Goal: Task Accomplishment & Management: Manage account settings

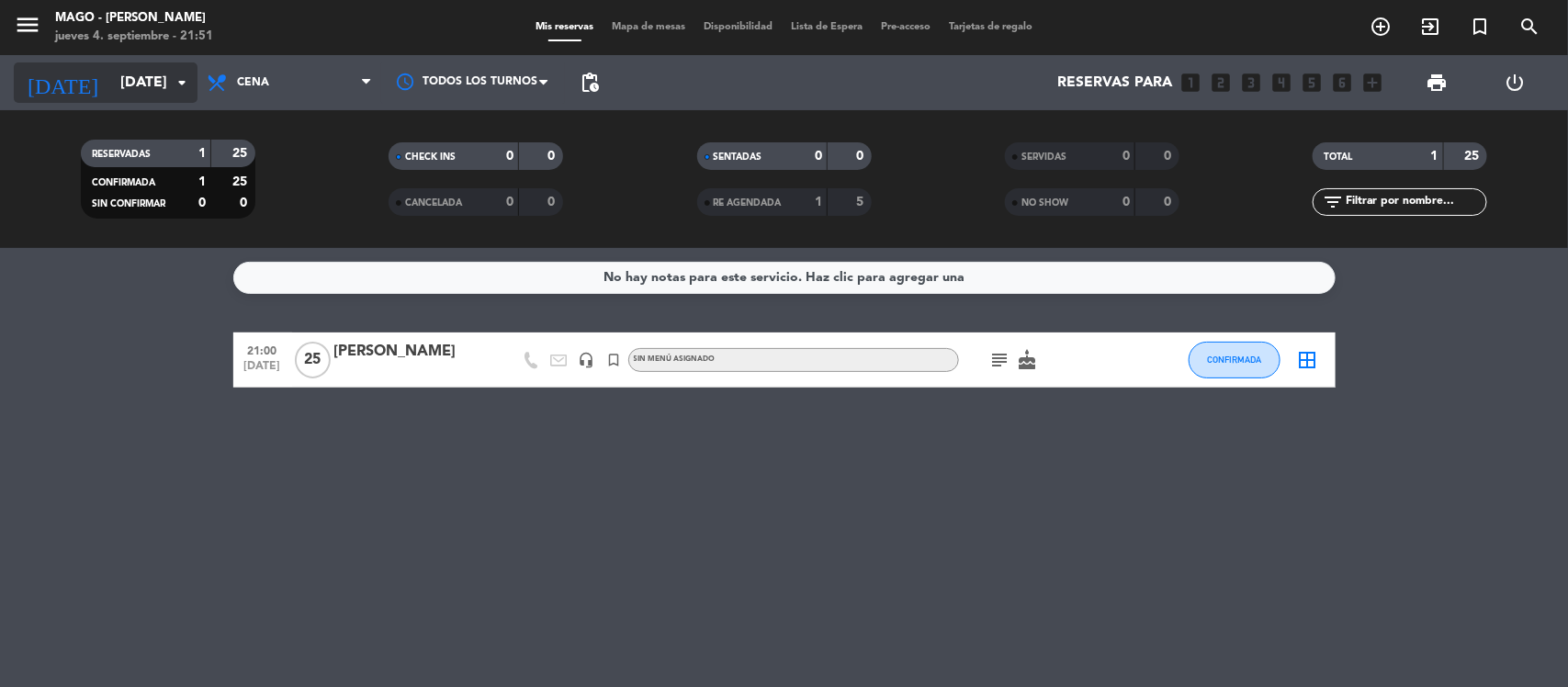
click at [120, 86] on input "[DATE]" at bounding box center [208, 83] width 193 height 36
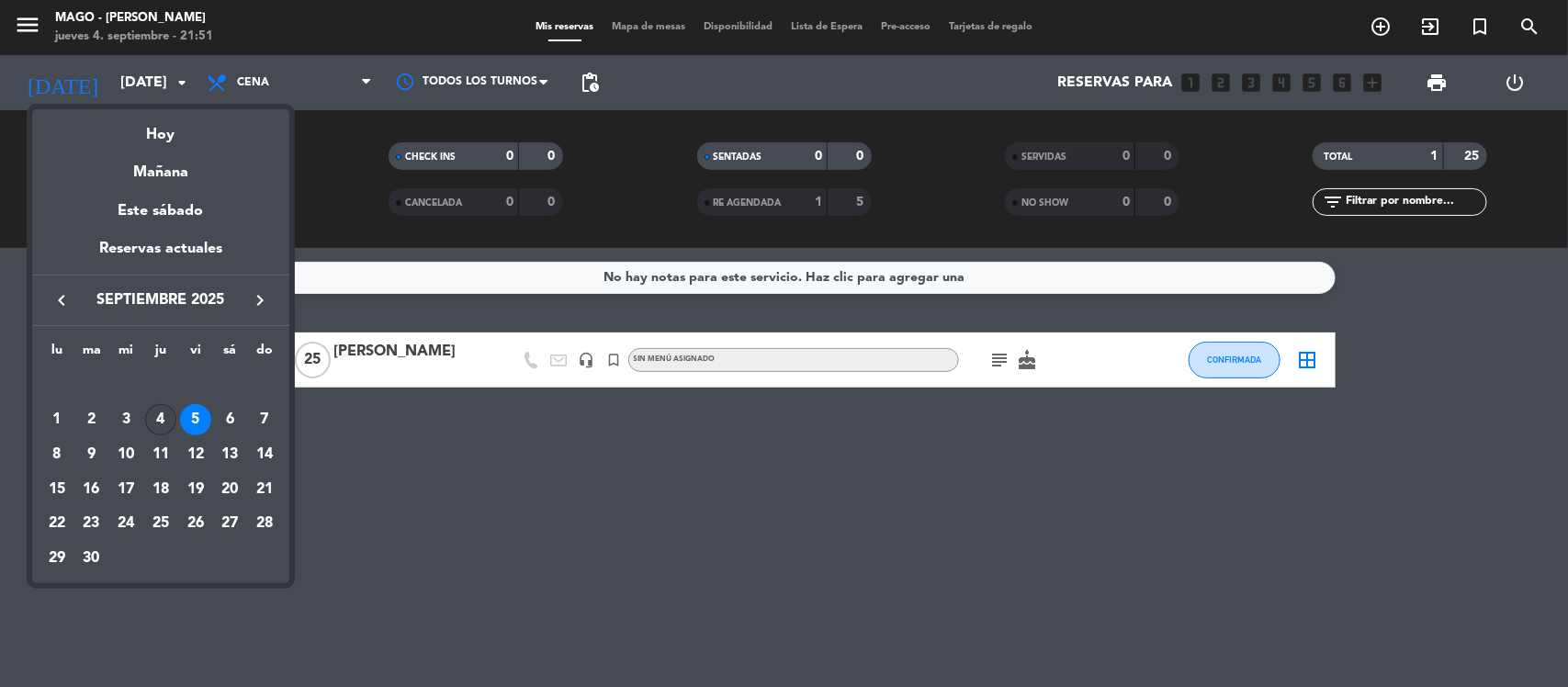
click at [163, 413] on div "4" at bounding box center [160, 419] width 31 height 31
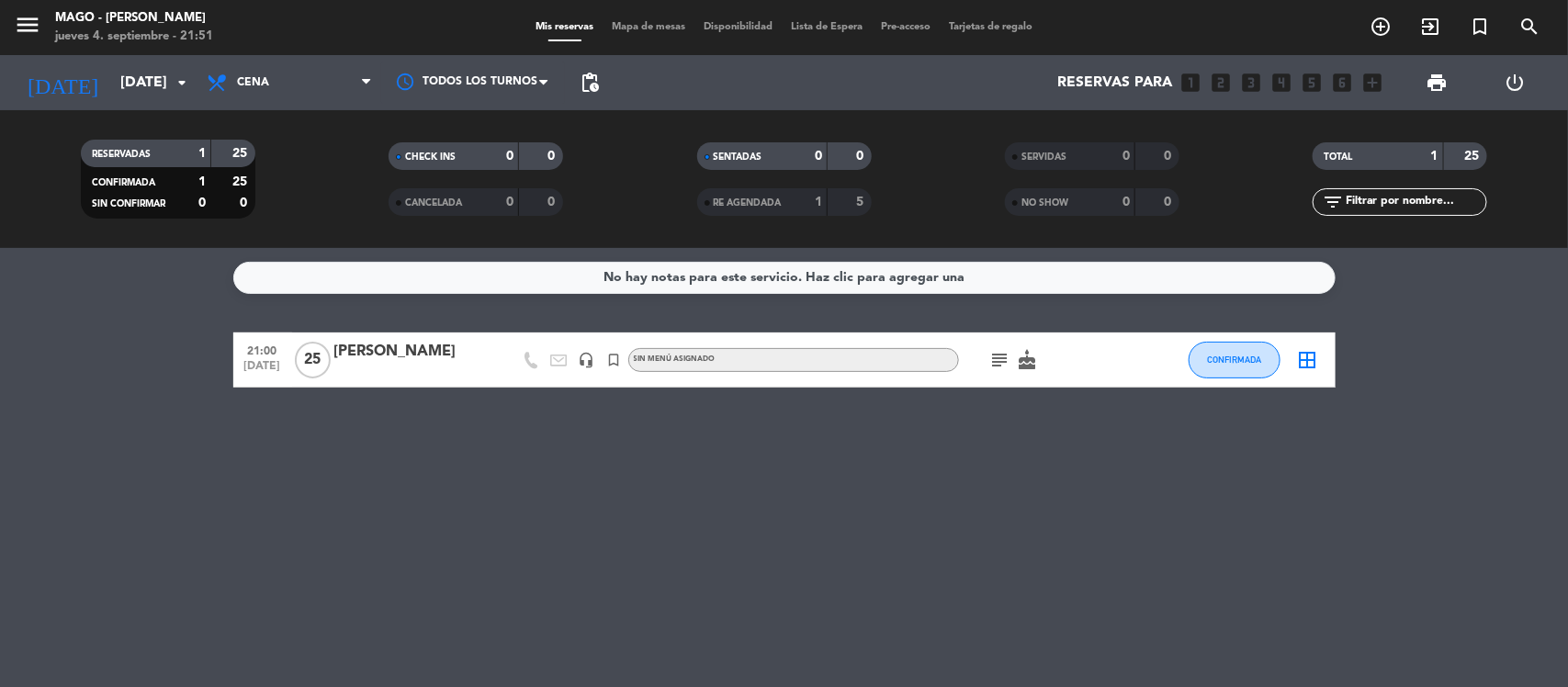
type input "[DEMOGRAPHIC_DATA][DATE]"
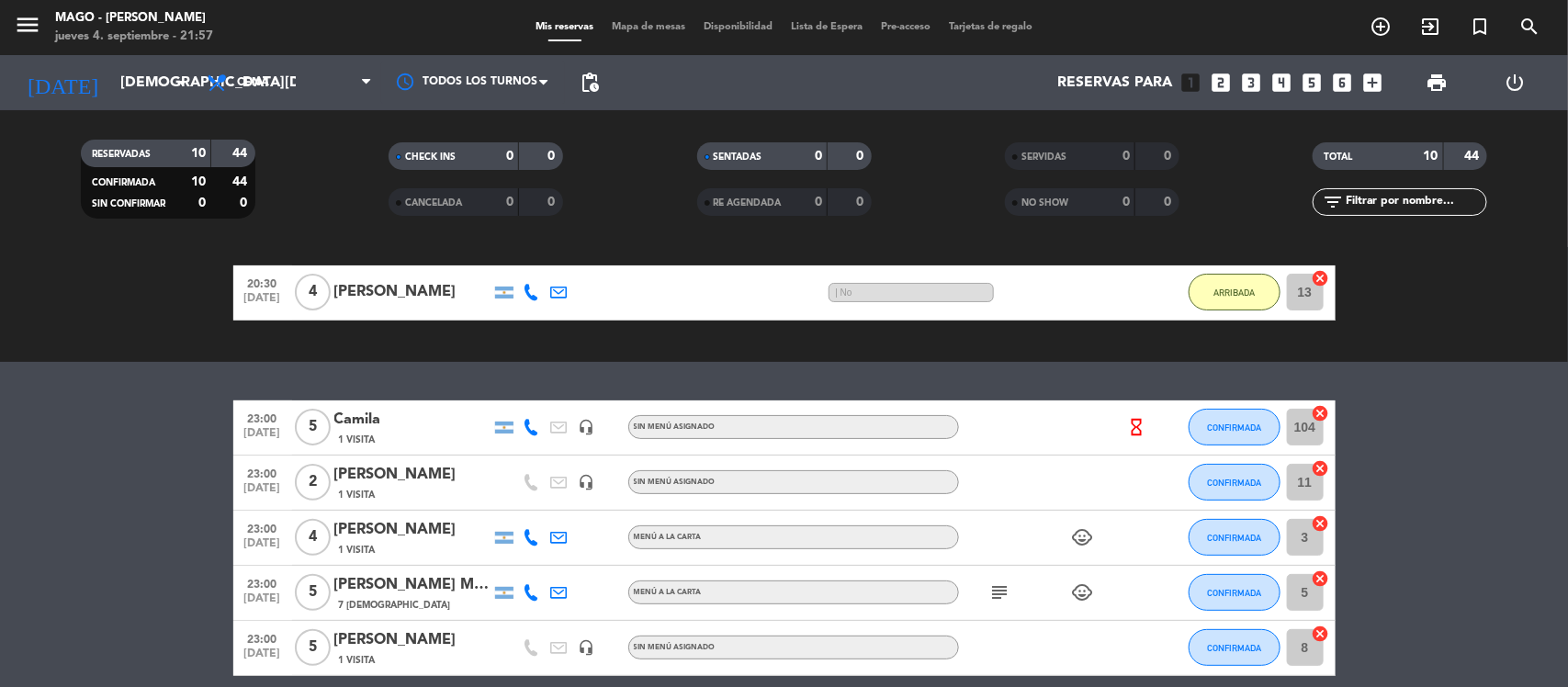
scroll to position [133, 0]
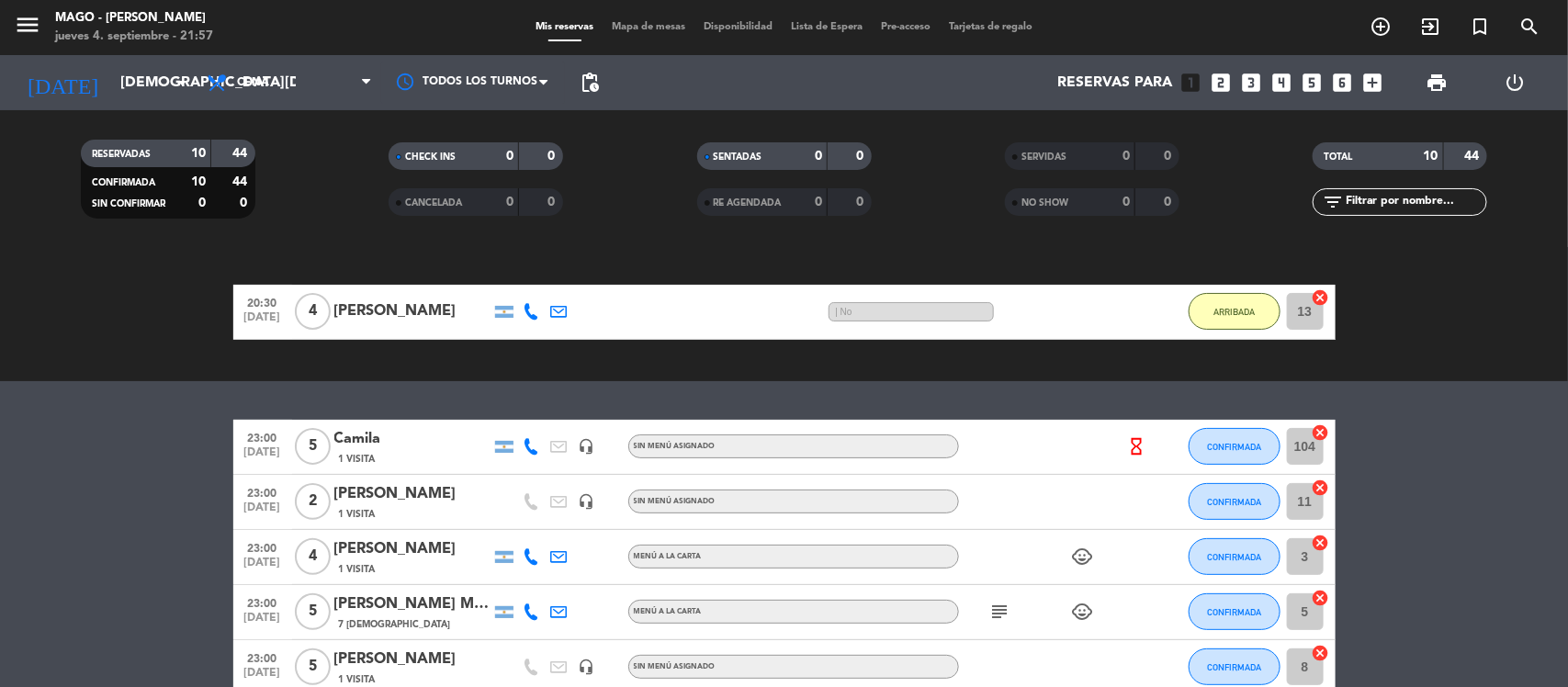
click at [996, 612] on icon "subject" at bounding box center [999, 612] width 22 height 22
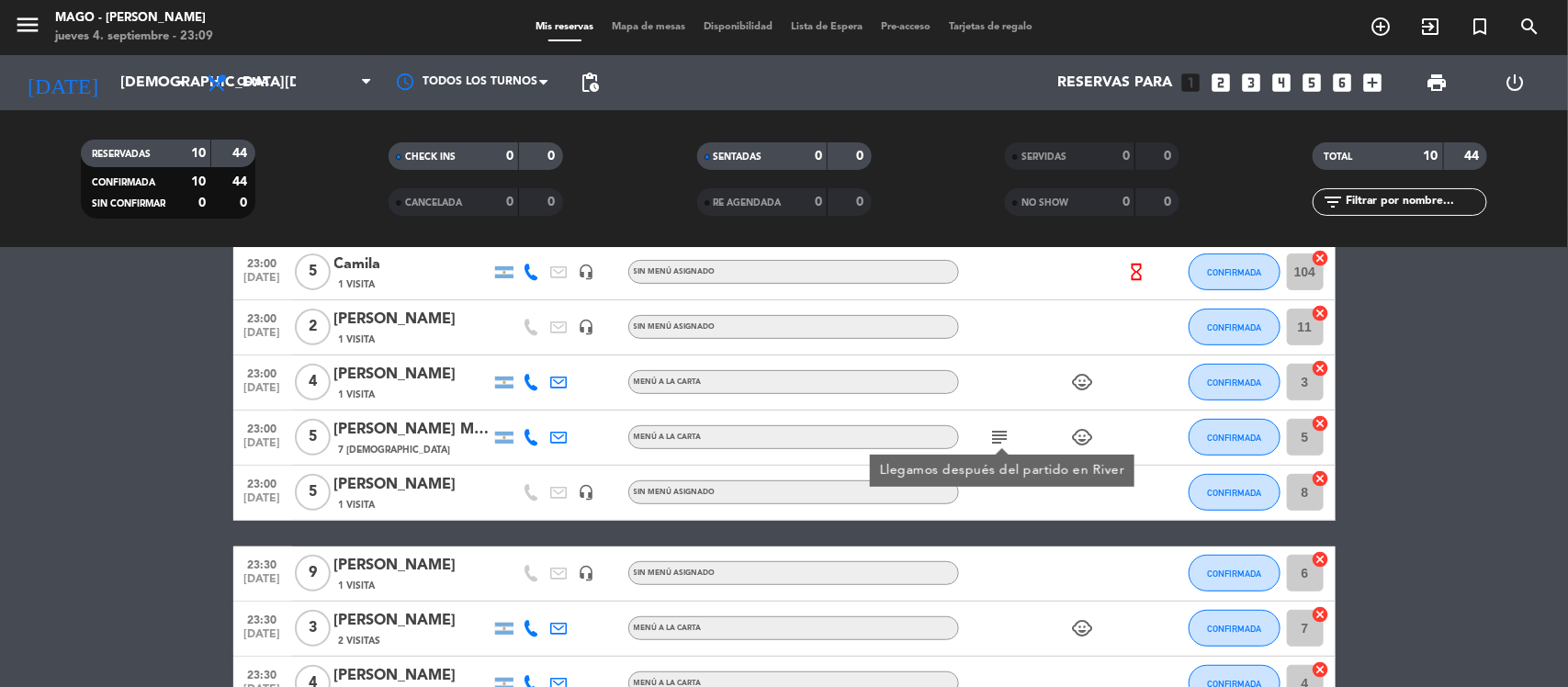
scroll to position [248, 0]
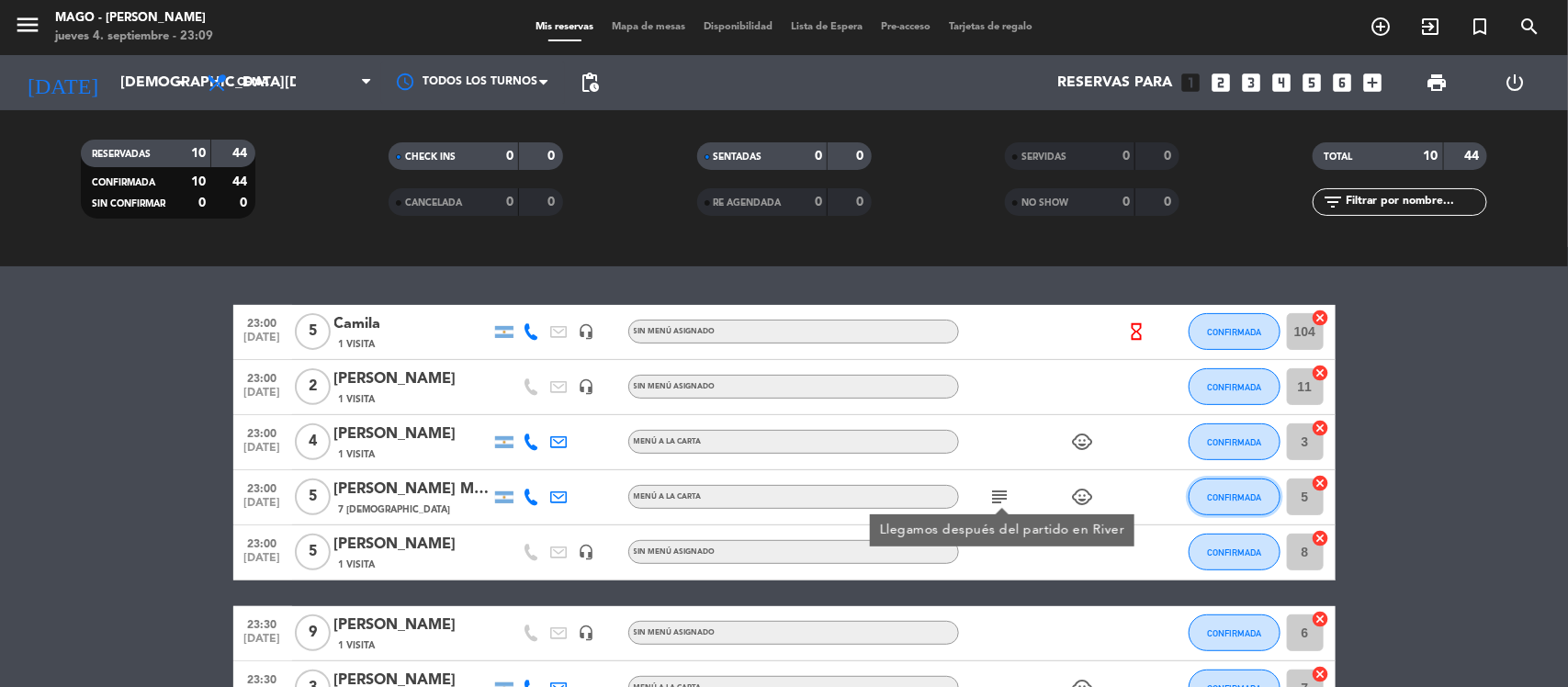
click at [1235, 502] on button "CONFIRMADA" at bounding box center [1234, 496] width 92 height 37
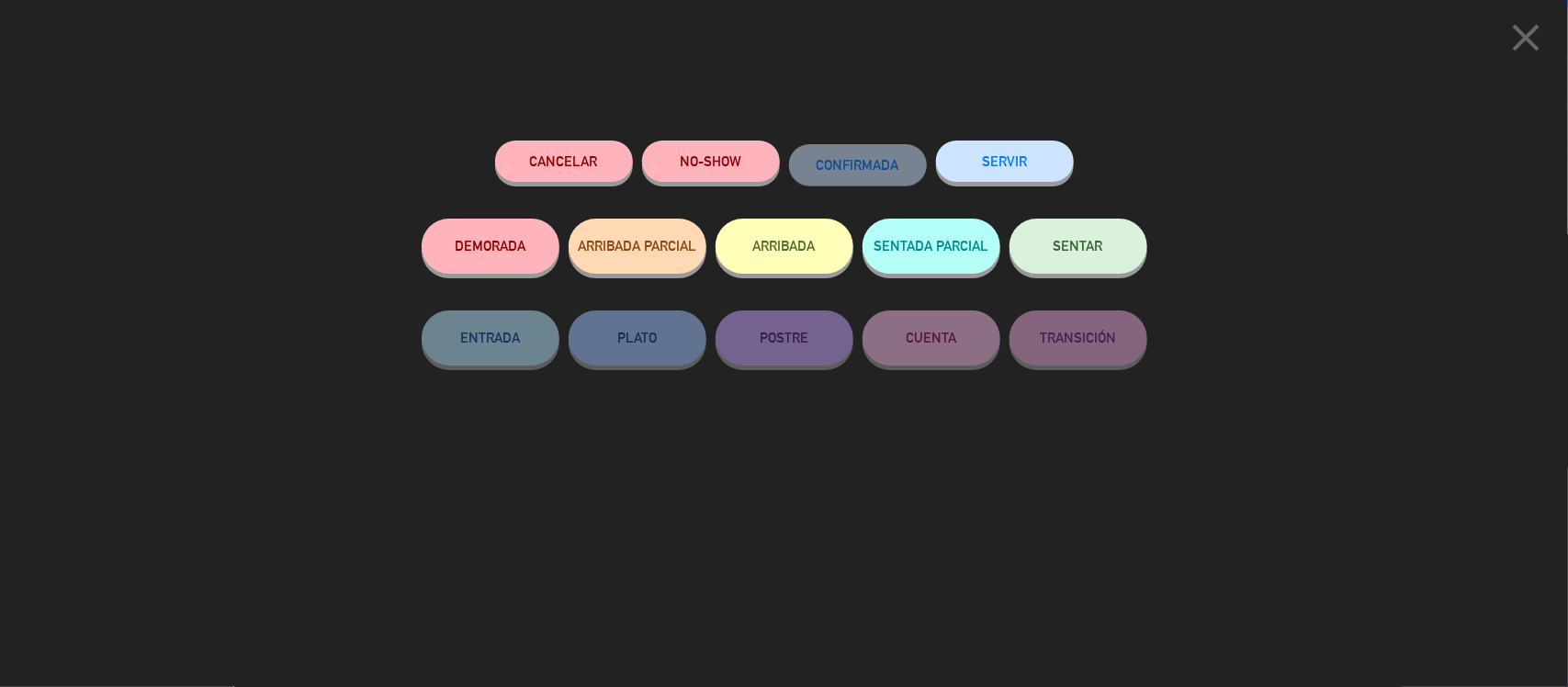
click at [790, 246] on button "ARRIBADA" at bounding box center [784, 246] width 138 height 55
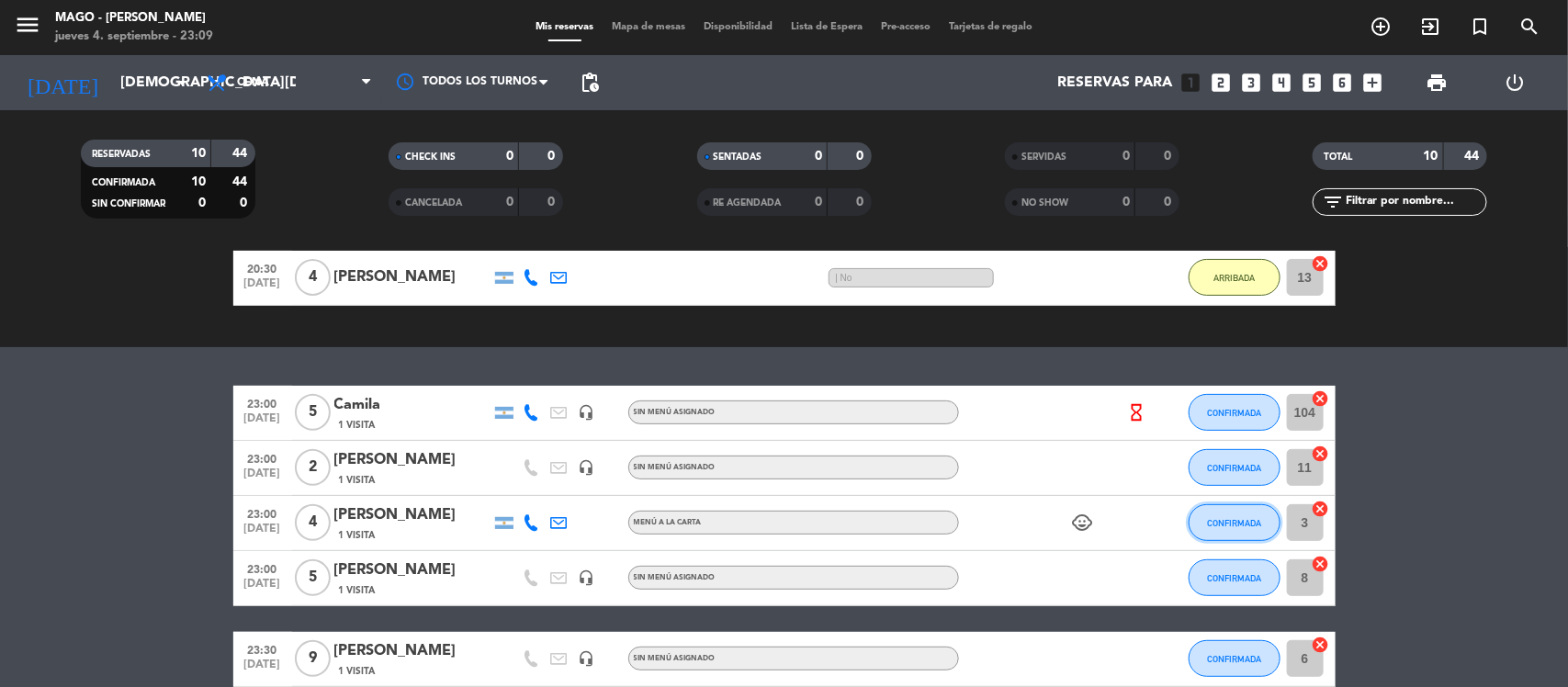
click at [1246, 521] on span "CONFIRMADA" at bounding box center [1233, 523] width 54 height 10
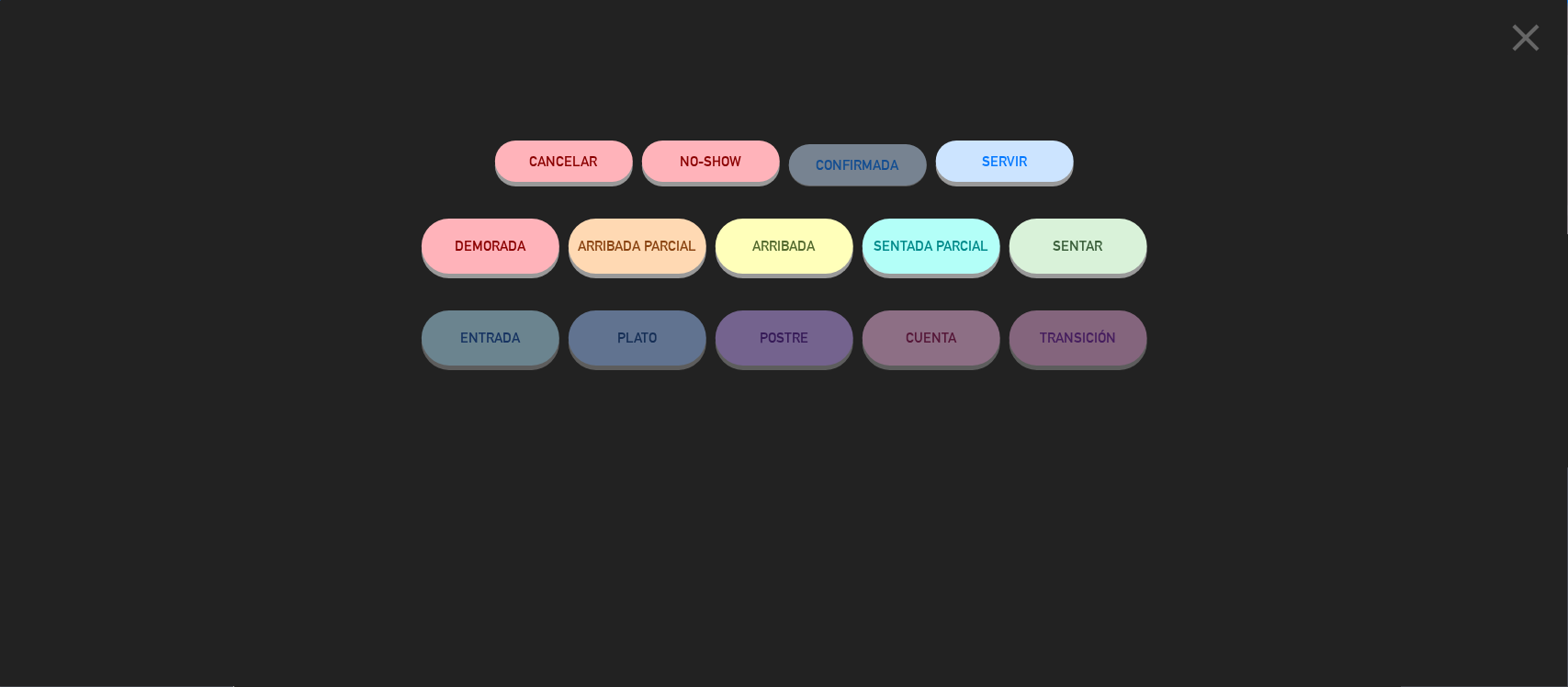
click at [780, 234] on button "ARRIBADA" at bounding box center [784, 246] width 138 height 55
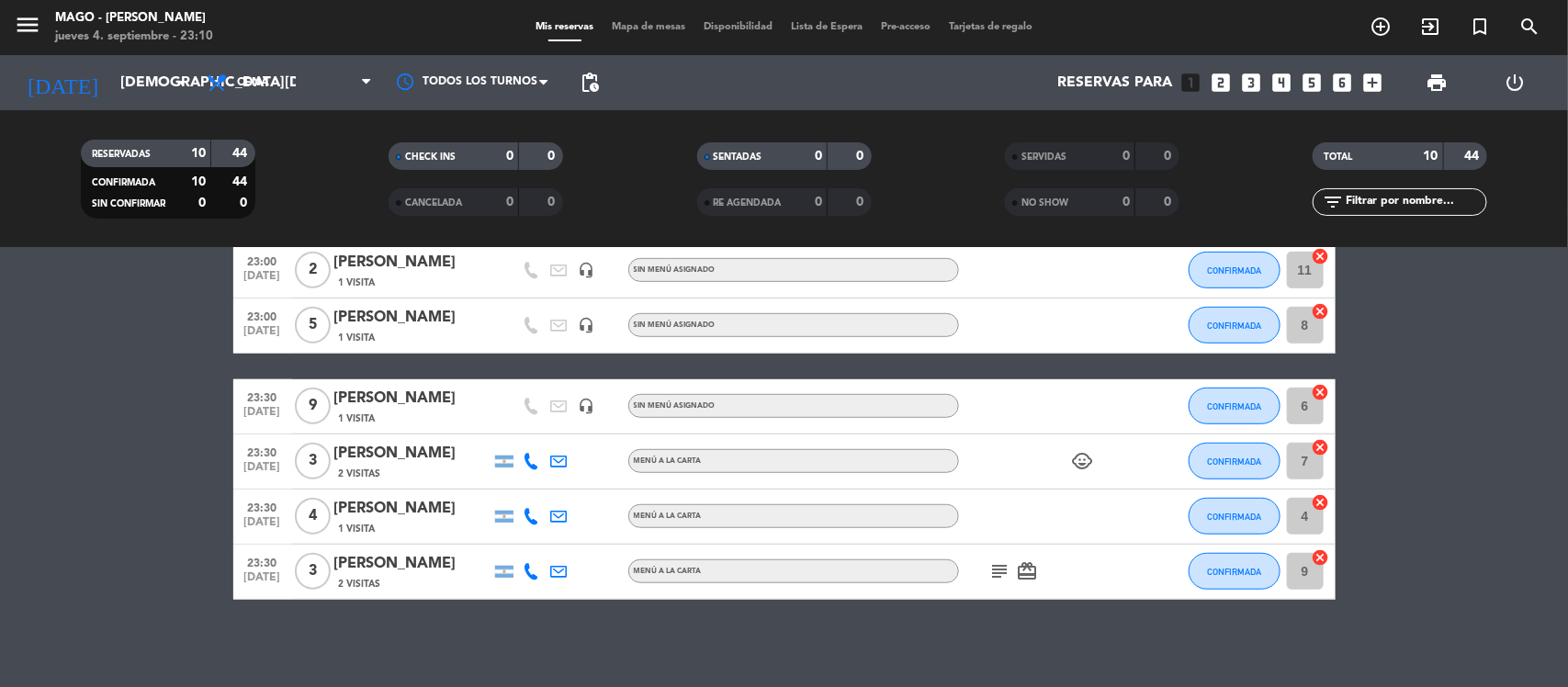
scroll to position [502, 0]
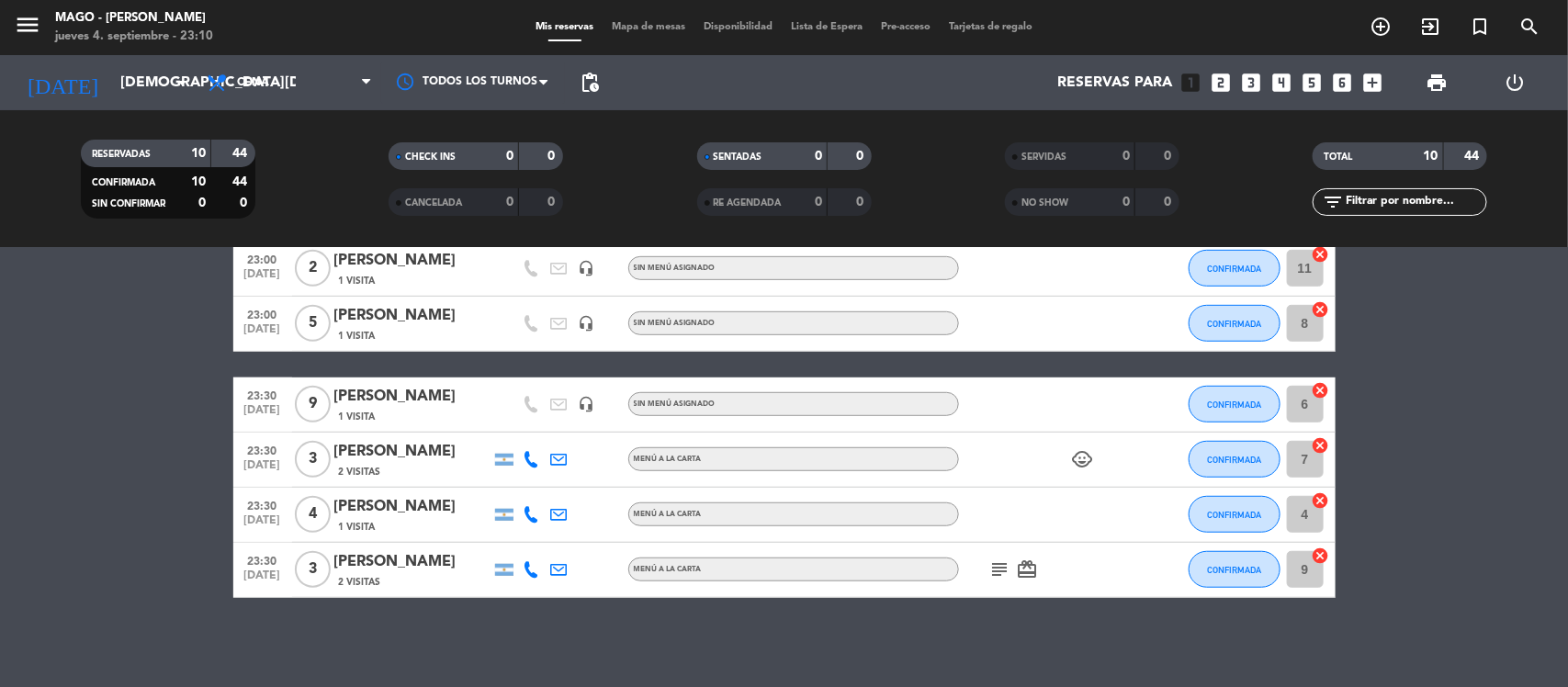
click at [525, 510] on icon at bounding box center [532, 514] width 17 height 17
click at [525, 511] on icon at bounding box center [532, 514] width 17 height 17
click at [450, 650] on div "No hay notas para este servicio. Haz clic para agregar una exit_to_app CHECK IN…" at bounding box center [784, 467] width 1568 height 439
click at [542, 462] on div at bounding box center [531, 460] width 27 height 54
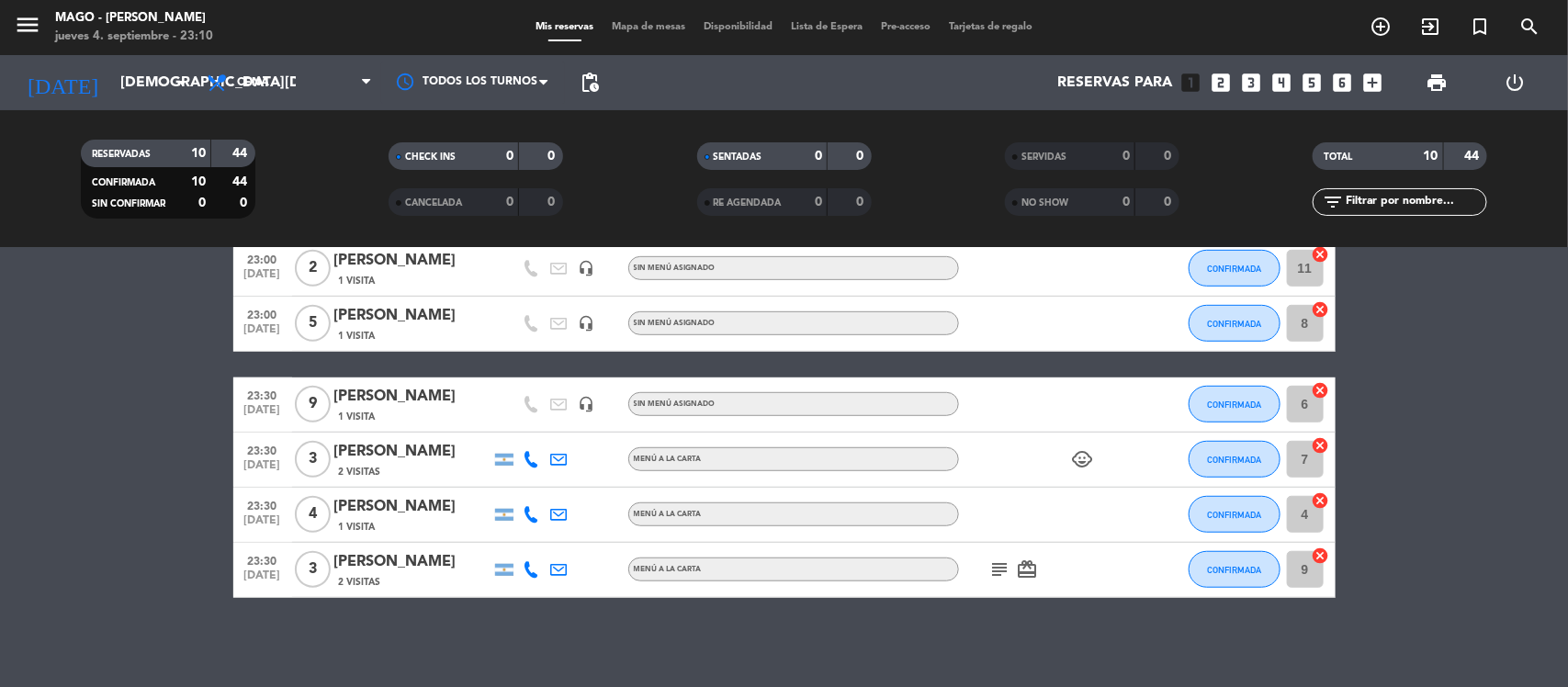
click at [530, 462] on icon at bounding box center [532, 460] width 17 height 17
click at [1225, 565] on span "CONFIRMADA" at bounding box center [1233, 570] width 54 height 10
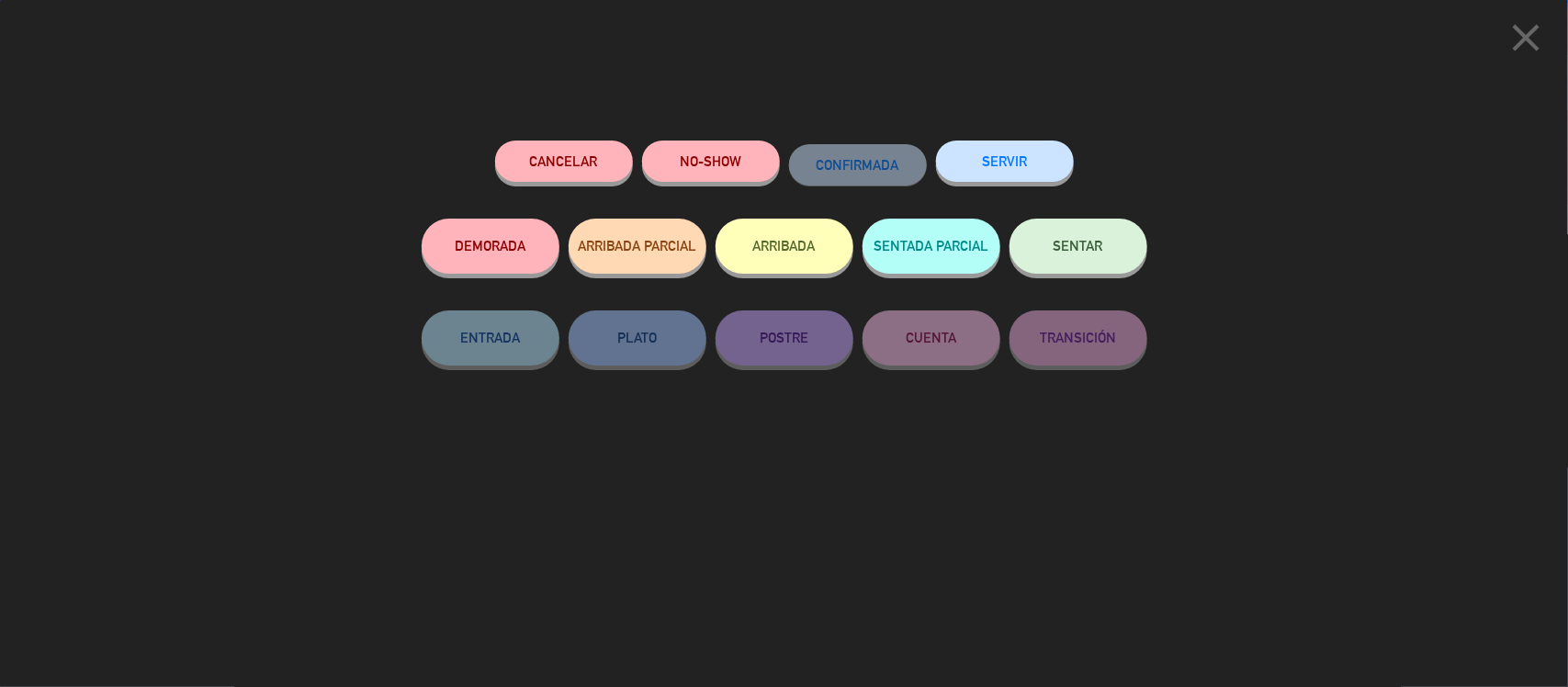
click at [780, 245] on button "ARRIBADA" at bounding box center [784, 246] width 138 height 55
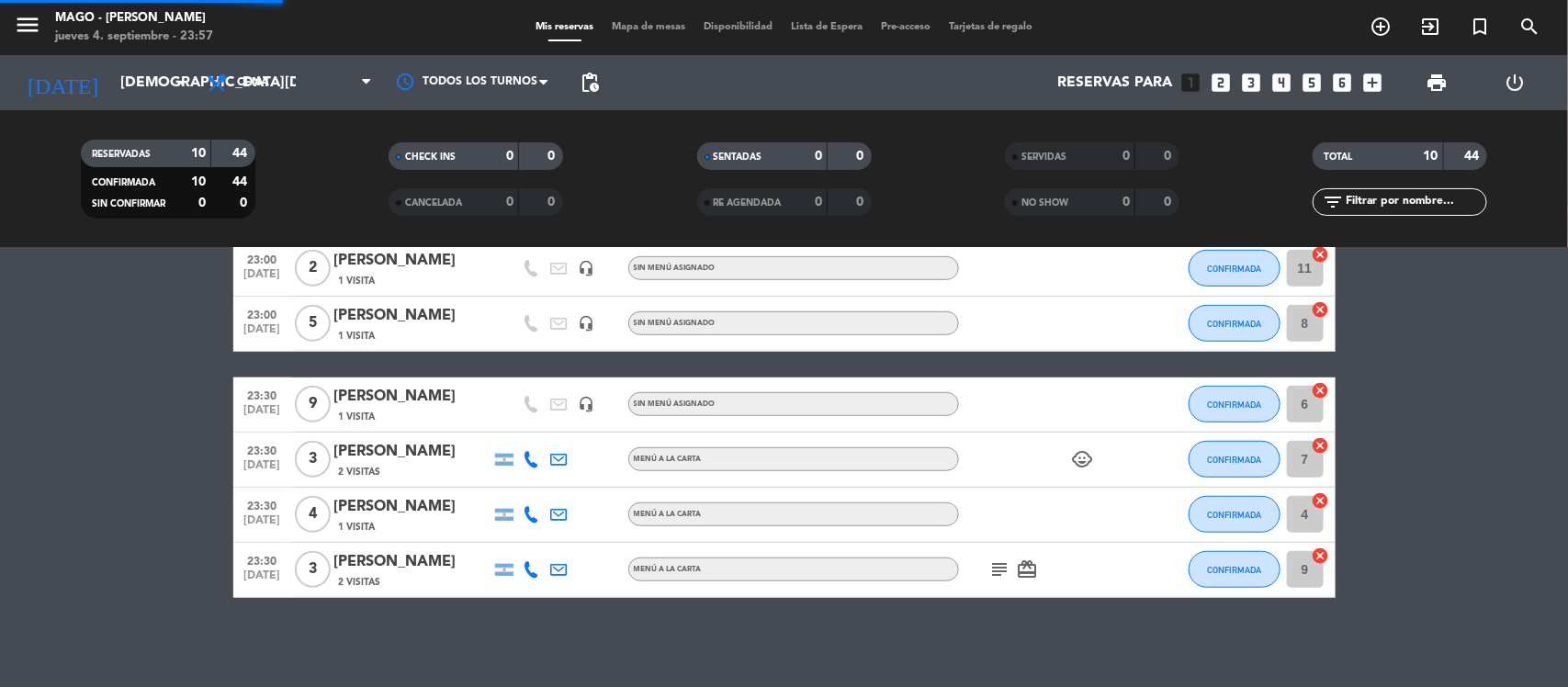
scroll to position [529, 0]
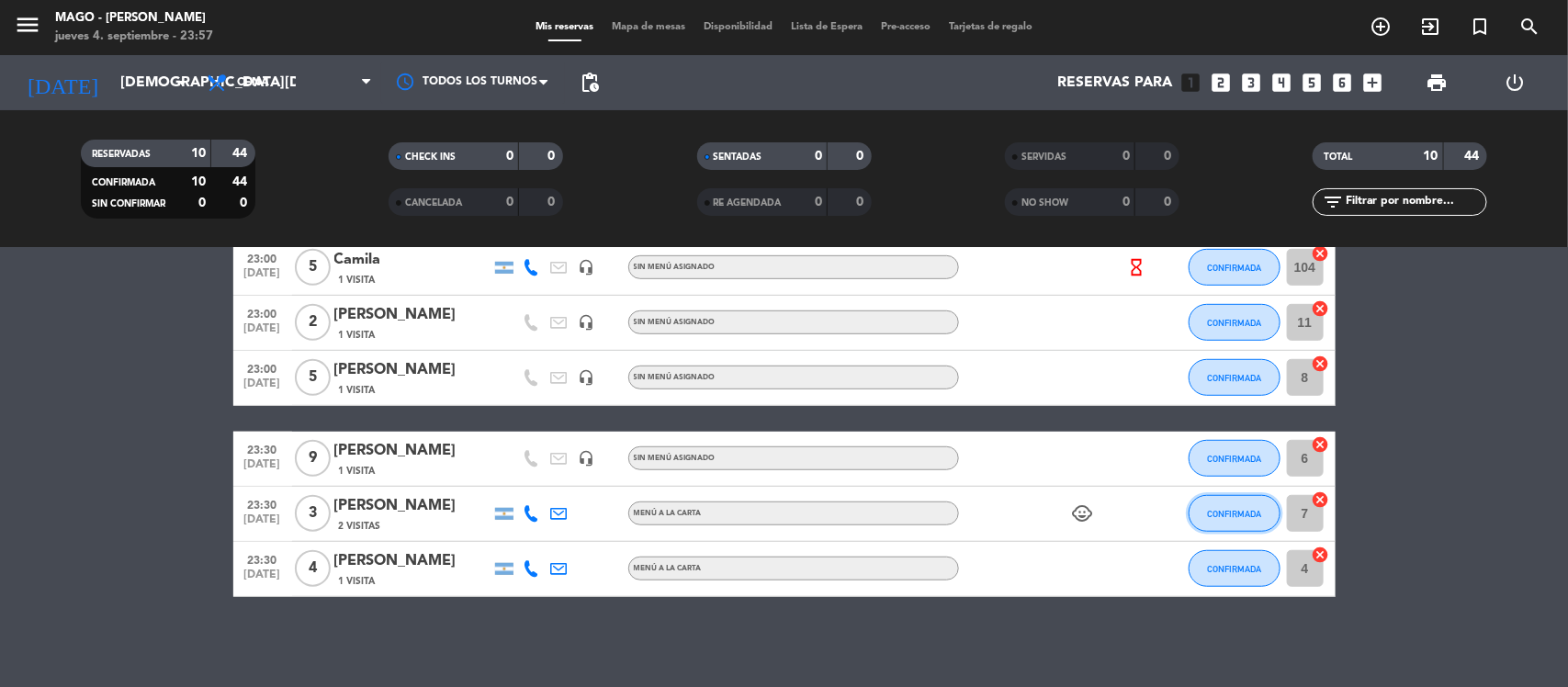
click at [1223, 512] on span "CONFIRMADA" at bounding box center [1233, 513] width 54 height 10
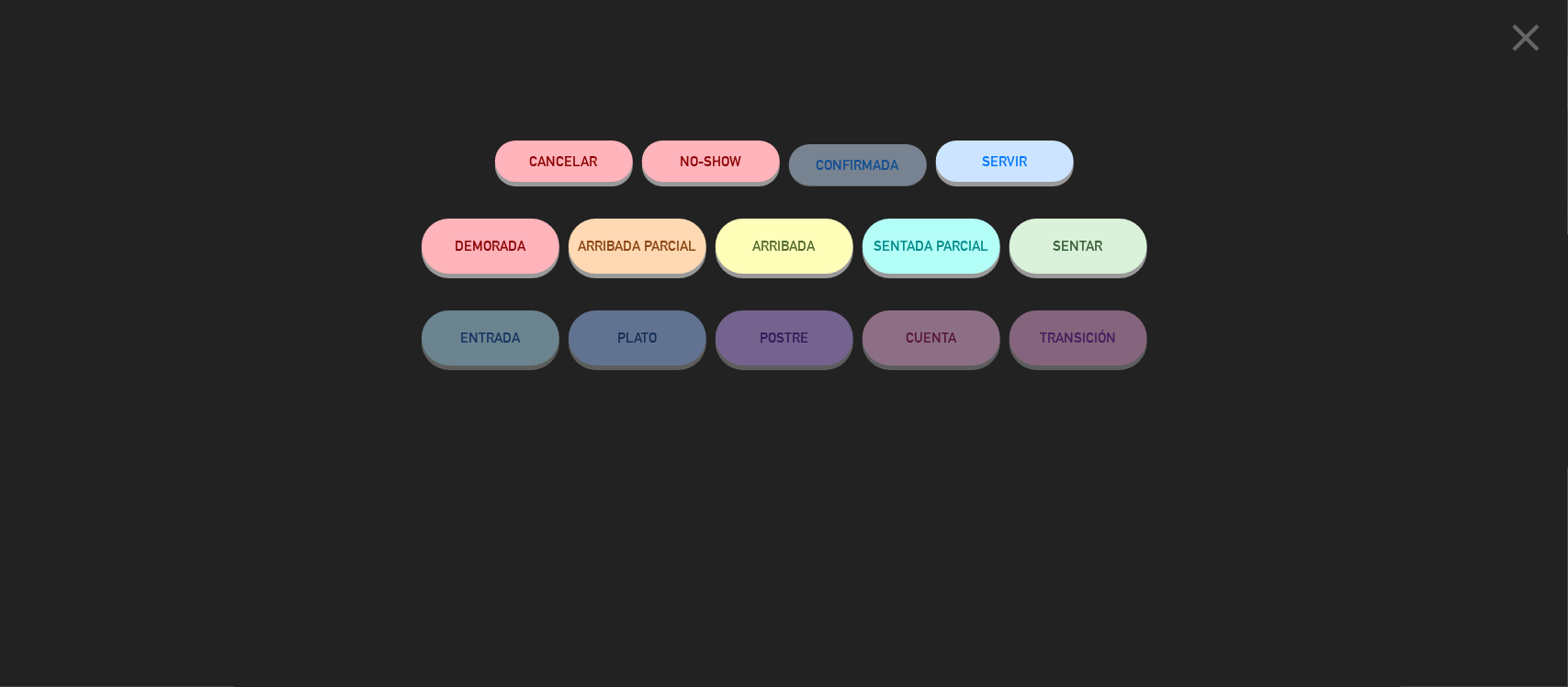
click at [769, 266] on button "ARRIBADA" at bounding box center [784, 246] width 138 height 55
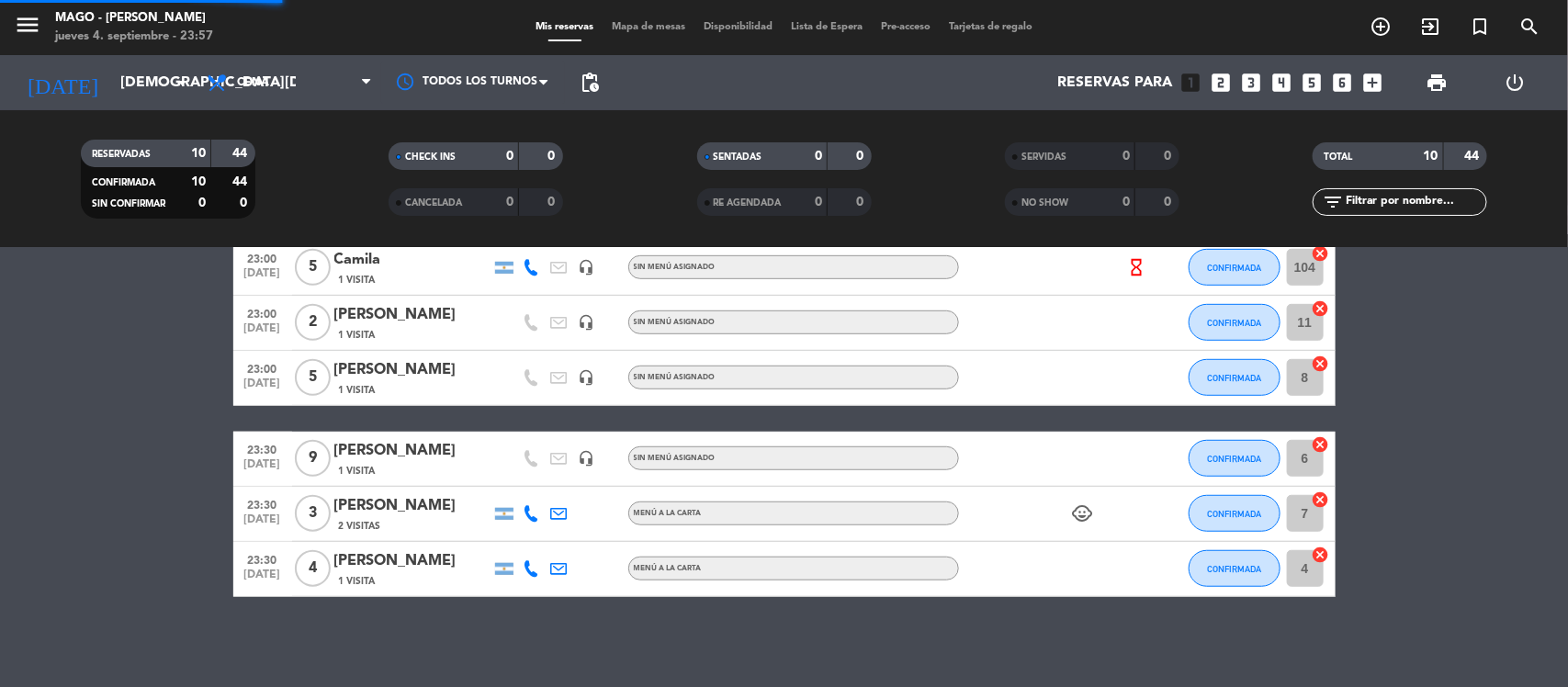
scroll to position [554, 0]
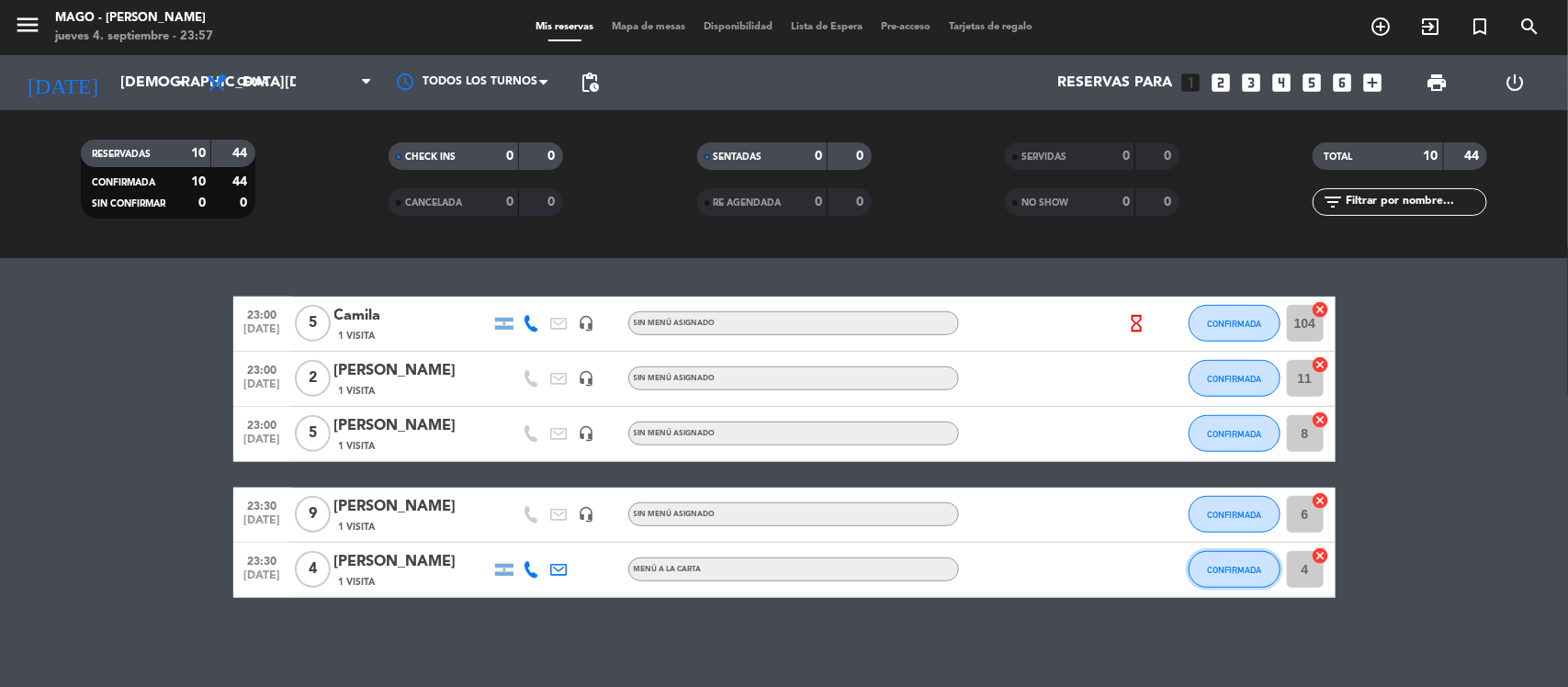
click at [1214, 572] on span "CONFIRMADA" at bounding box center [1233, 570] width 54 height 10
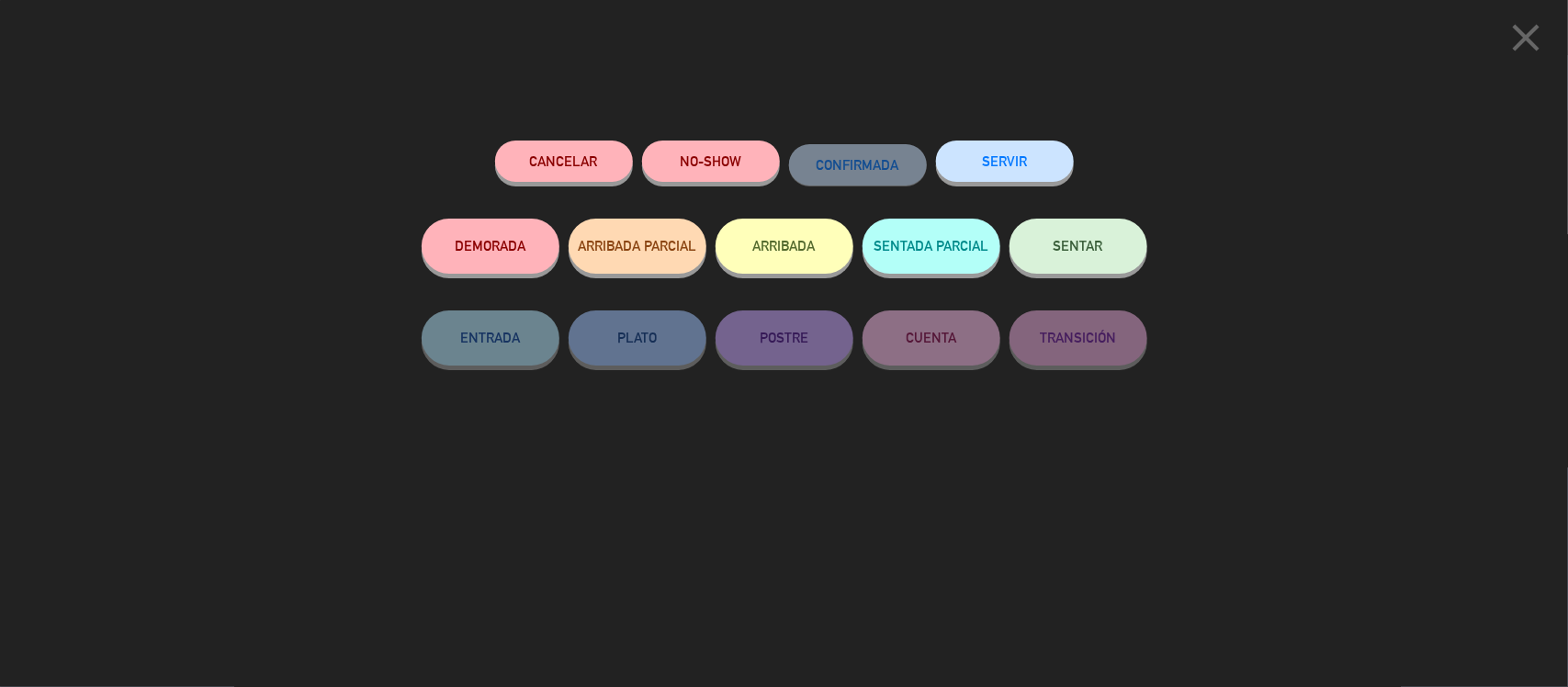
click at [772, 251] on button "ARRIBADA" at bounding box center [784, 246] width 138 height 55
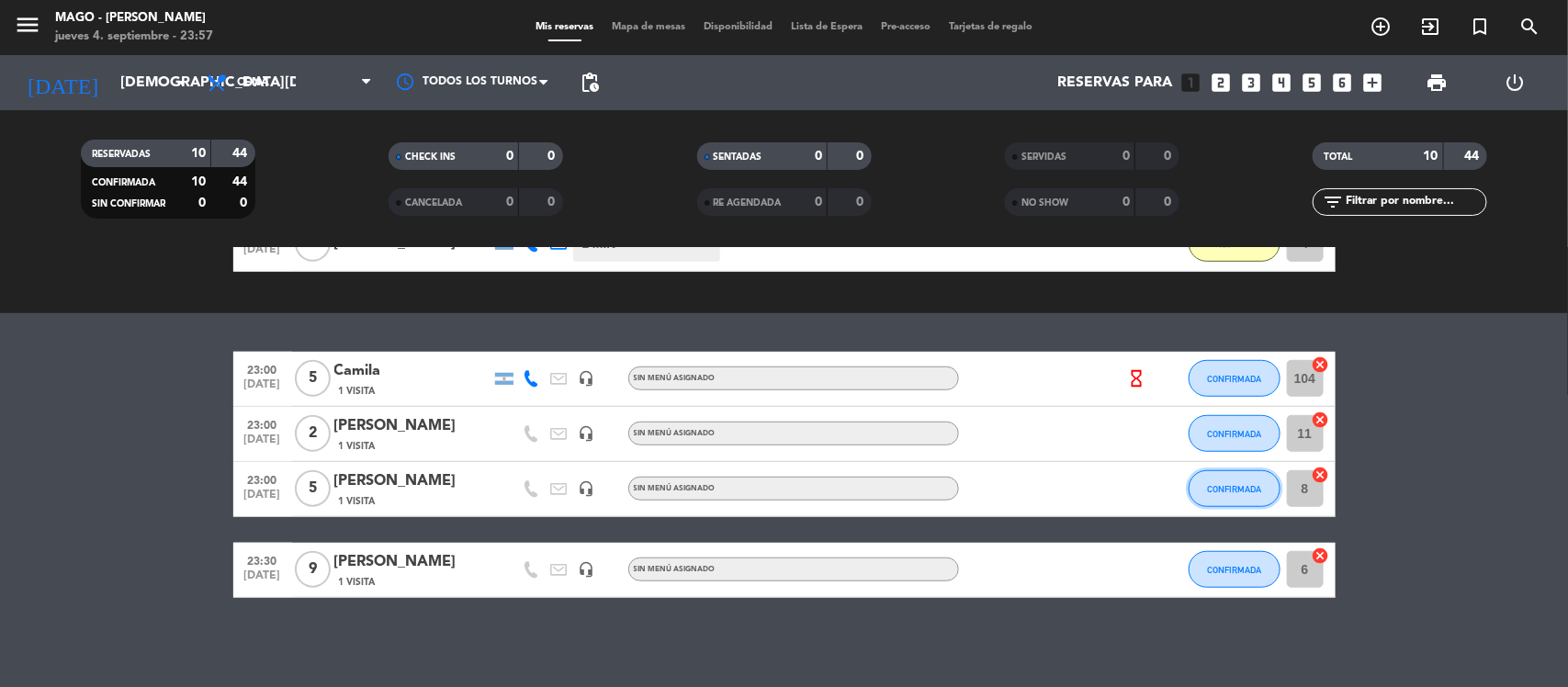
click at [1228, 494] on button "CONFIRMADA" at bounding box center [1234, 488] width 92 height 37
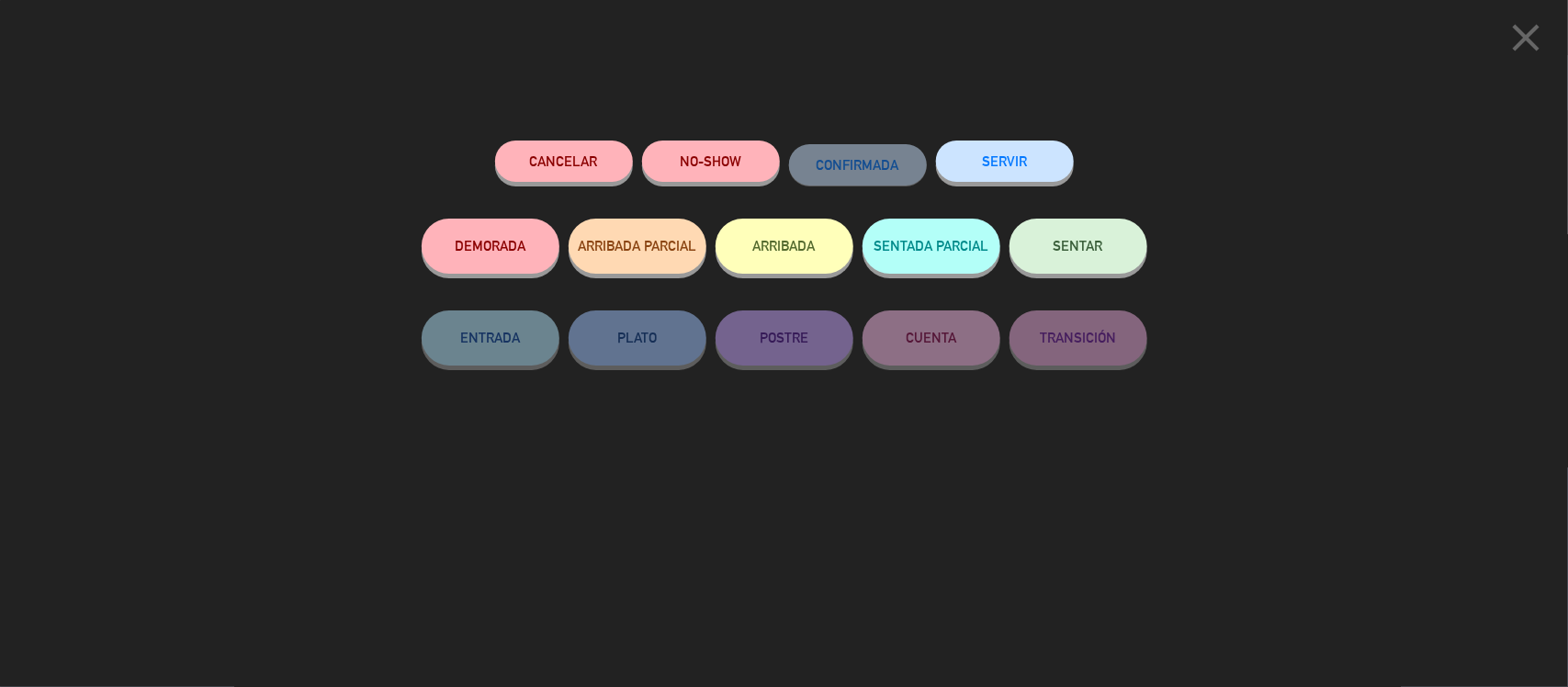
click at [804, 246] on button "ARRIBADA" at bounding box center [784, 246] width 138 height 55
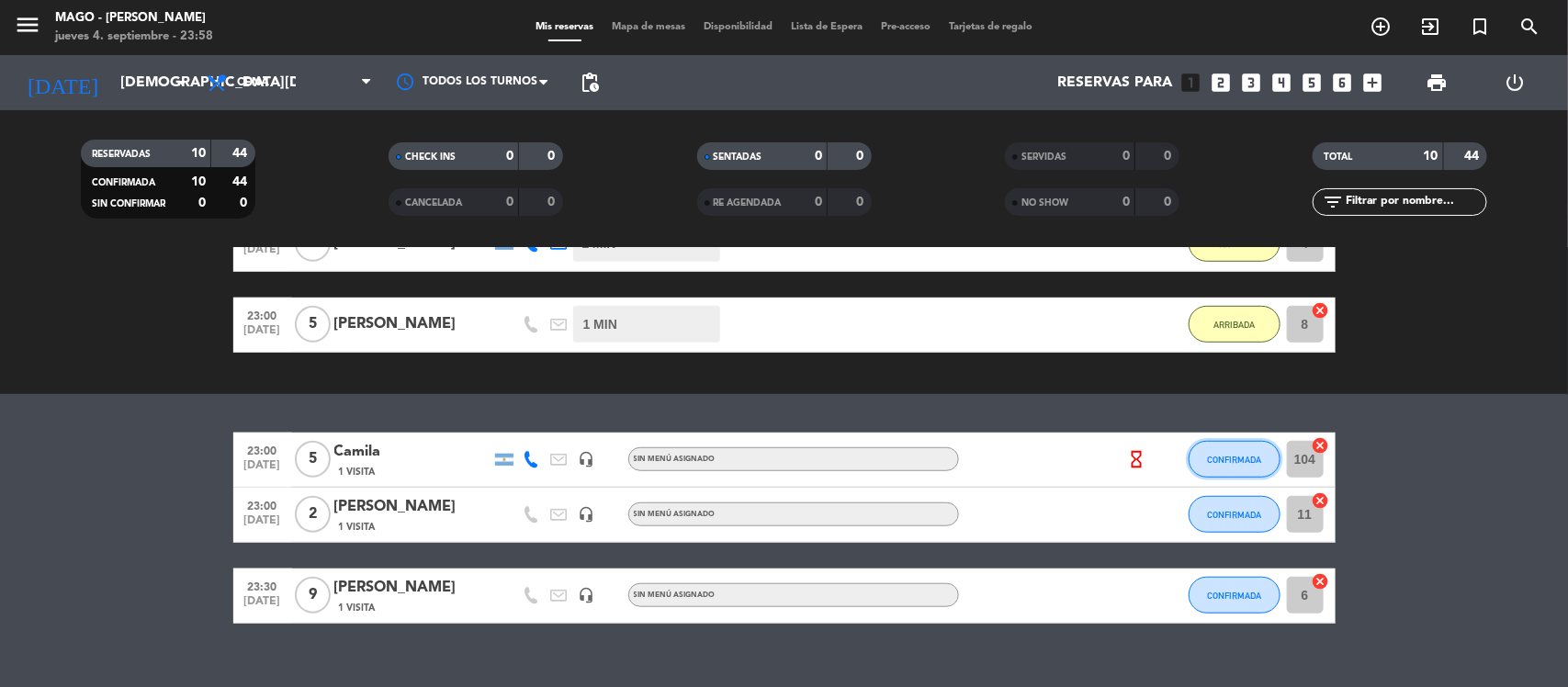
click at [1225, 465] on button "CONFIRMADA" at bounding box center [1234, 459] width 92 height 37
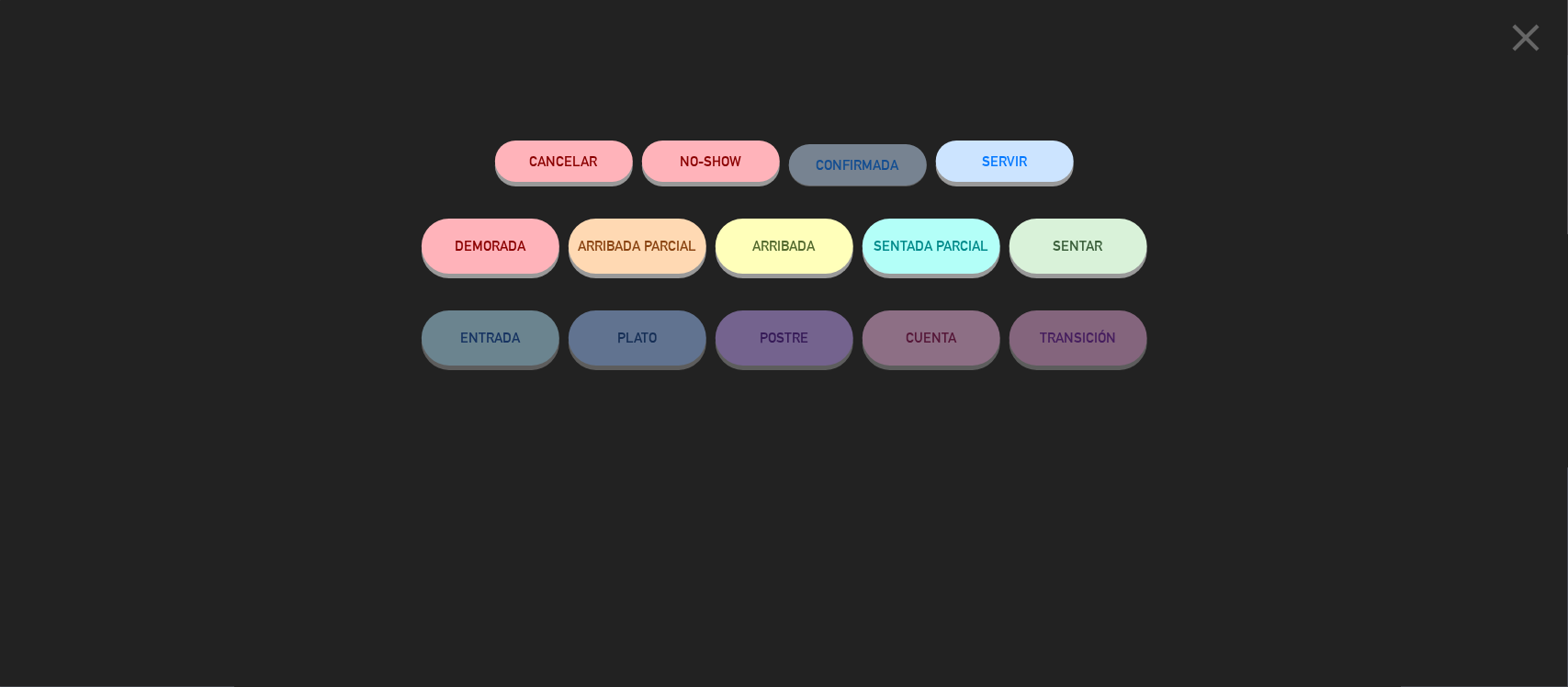
click at [781, 253] on button "ARRIBADA" at bounding box center [784, 246] width 138 height 55
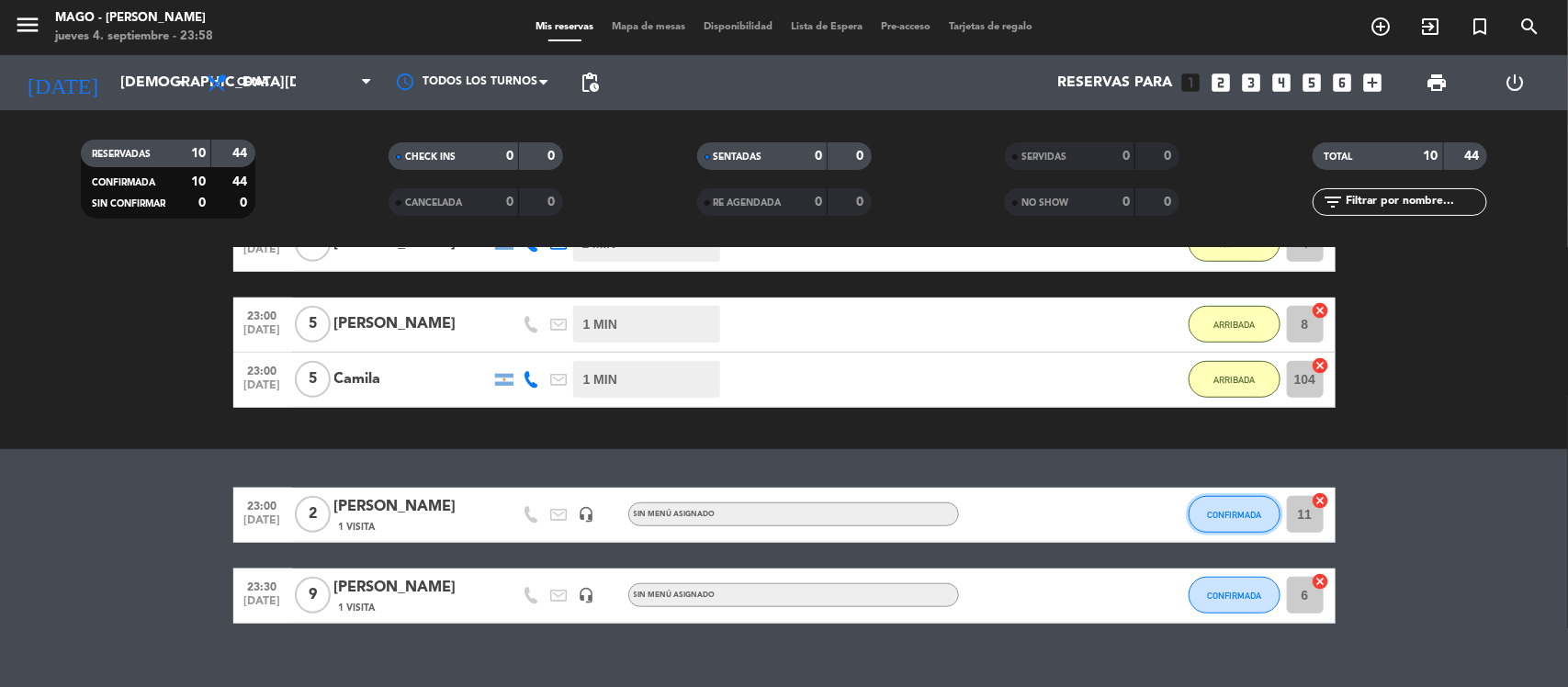
click at [1224, 511] on span "CONFIRMADA" at bounding box center [1233, 514] width 54 height 10
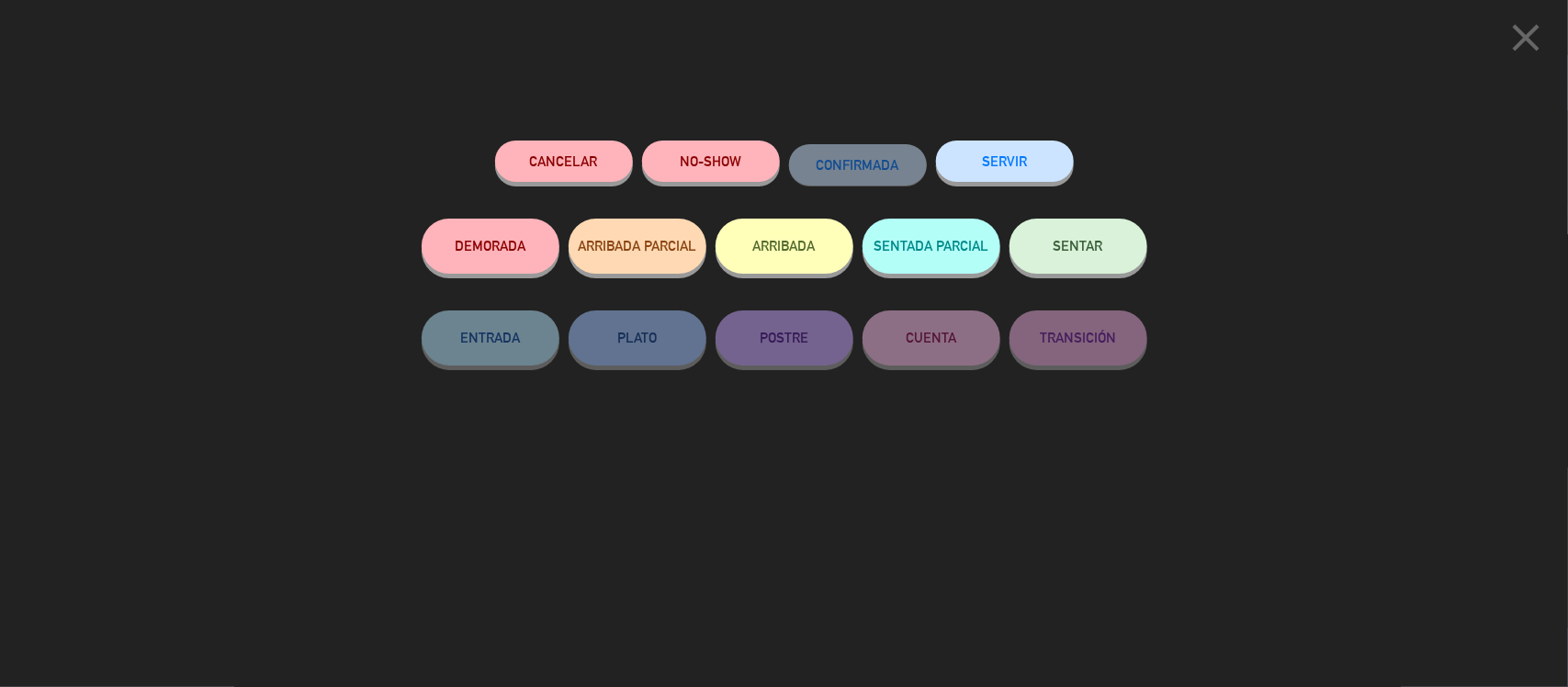
click at [787, 255] on button "ARRIBADA" at bounding box center [784, 246] width 138 height 55
